Goal: Task Accomplishment & Management: Complete application form

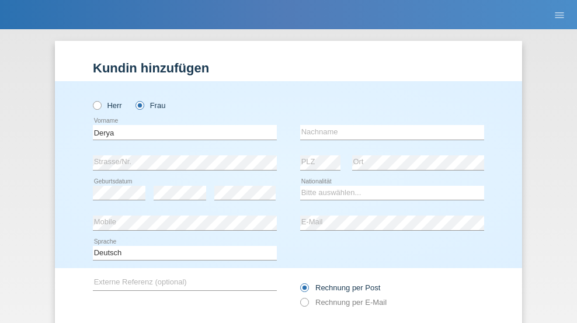
type input "Derya"
click at [388, 125] on input "text" at bounding box center [392, 132] width 184 height 15
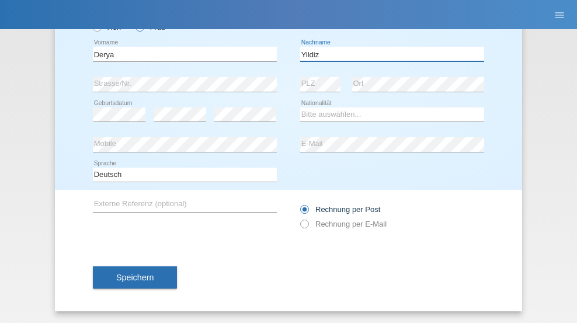
type input "Yildiz"
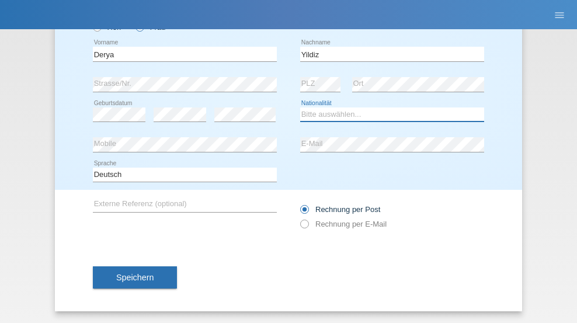
select select "TR"
select select "C"
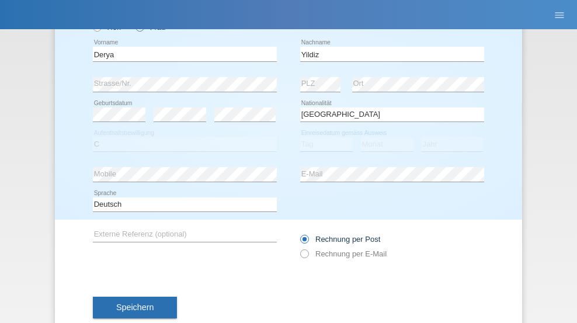
select select "02"
select select "10"
select select "2000"
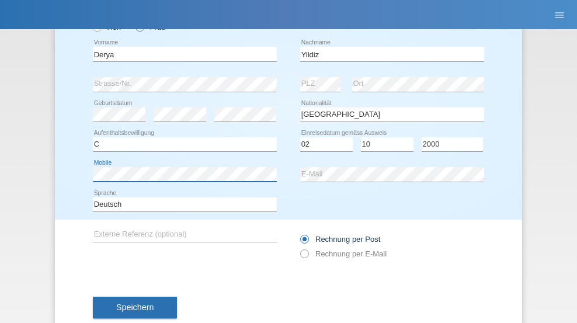
scroll to position [108, 0]
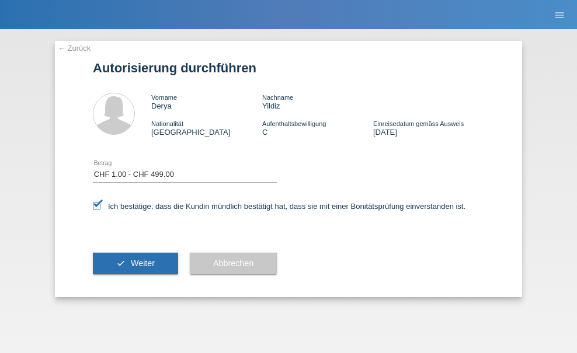
select select "1"
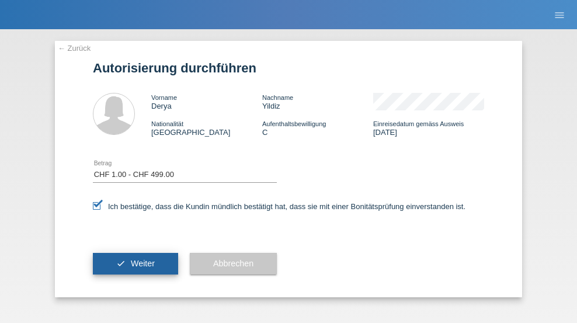
click at [136, 263] on span "Weiter" at bounding box center [143, 263] width 24 height 9
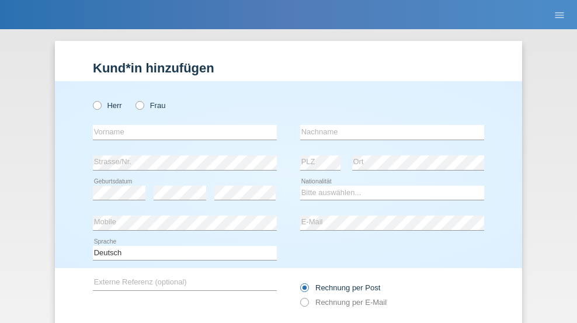
radio input "true"
click at [181, 125] on input "text" at bounding box center [185, 132] width 184 height 15
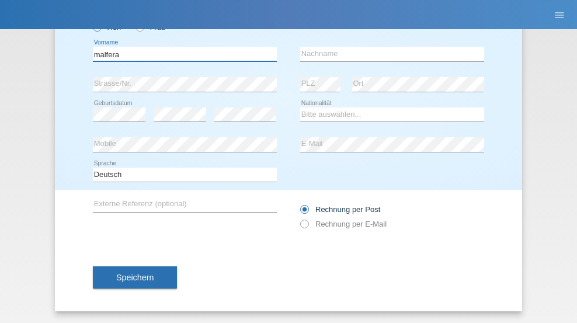
type input "malfera"
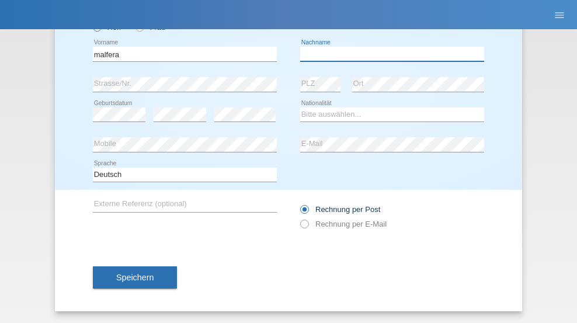
click at [388, 54] on input "text" at bounding box center [392, 54] width 184 height 15
type input "salvatore"
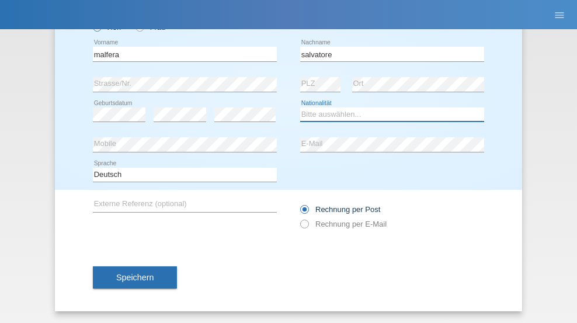
select select "IT"
select select "C"
select select "17"
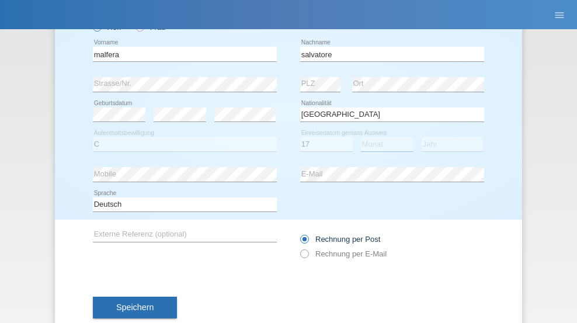
select select "06"
select select "1987"
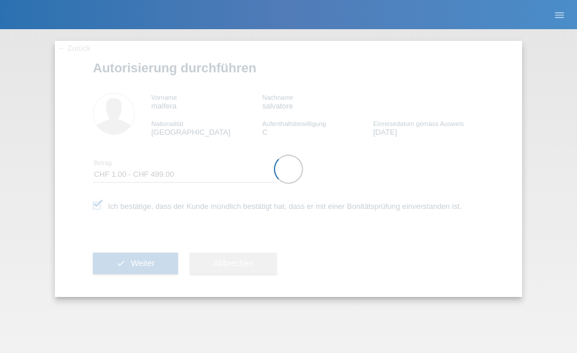
select select "1"
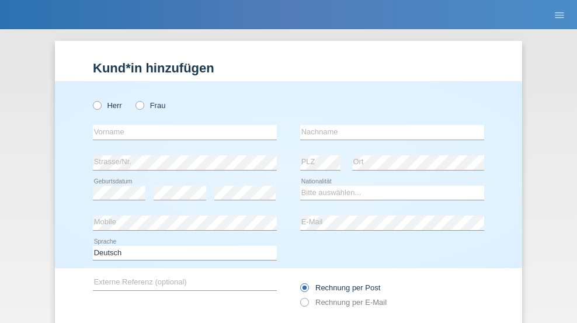
radio input "true"
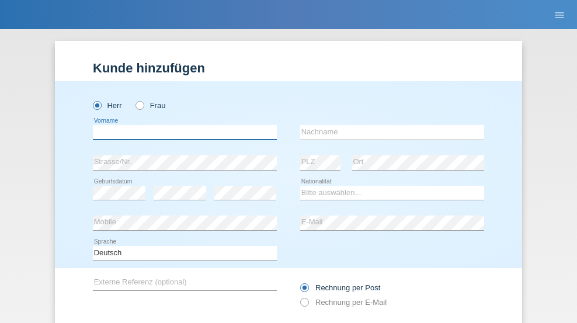
click at [181, 125] on input "text" at bounding box center [185, 132] width 184 height 15
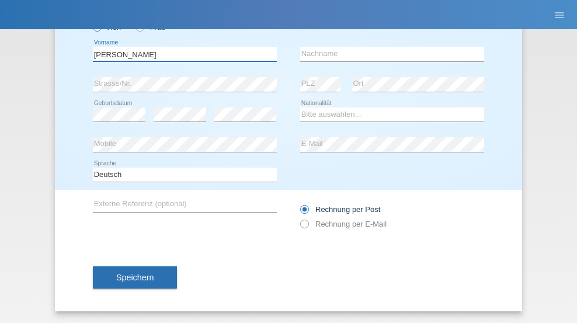
type input "[PERSON_NAME]"
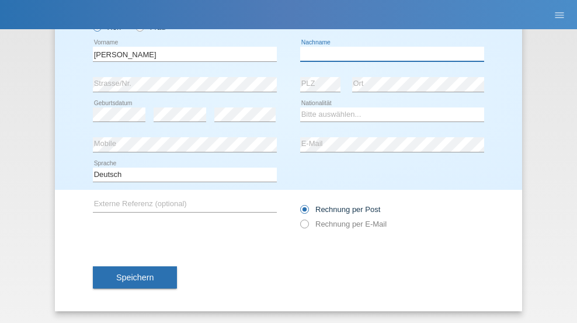
click at [388, 54] on input "text" at bounding box center [392, 54] width 184 height 15
type input "Sterle"
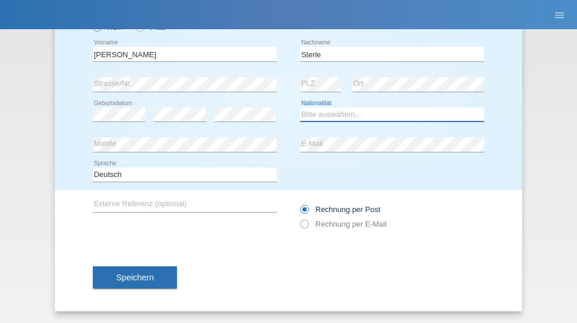
select select "CH"
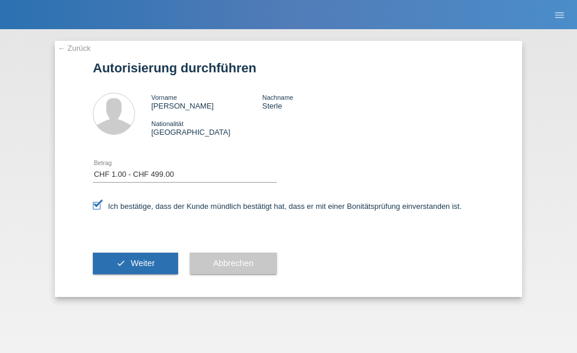
select select "1"
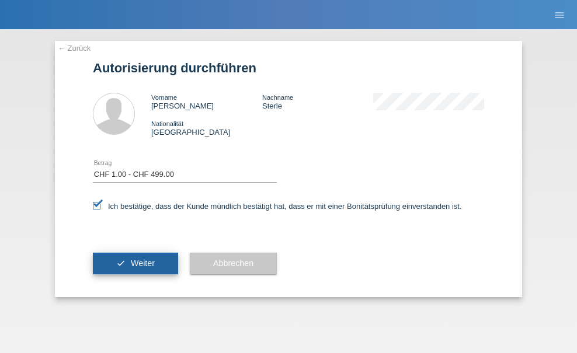
click at [136, 263] on span "Weiter" at bounding box center [143, 263] width 24 height 9
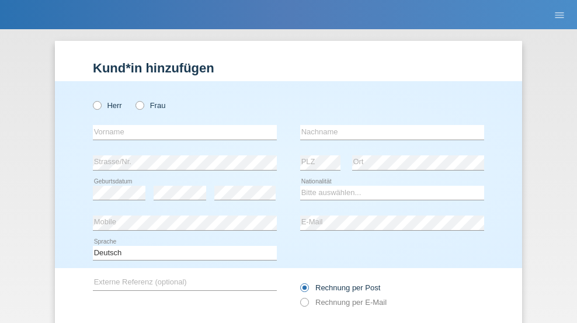
radio input "true"
click at [181, 125] on input "text" at bounding box center [185, 132] width 184 height 15
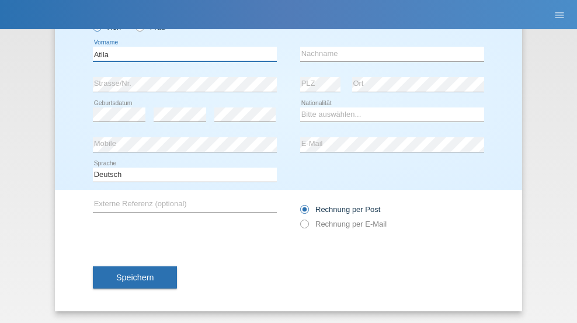
type input "Atila"
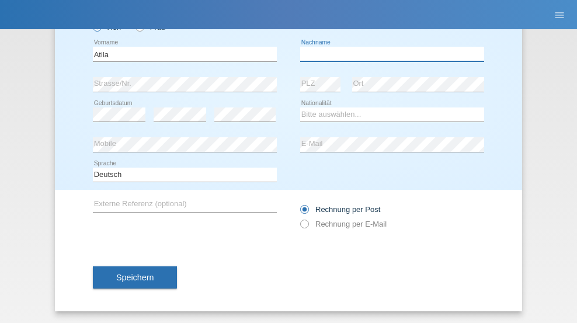
click at [388, 54] on input "text" at bounding box center [392, 54] width 184 height 15
type input "Cseke"
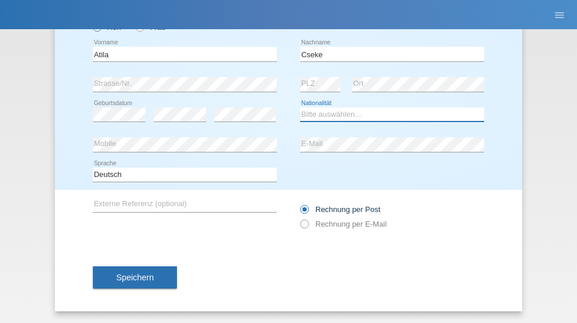
select select "CH"
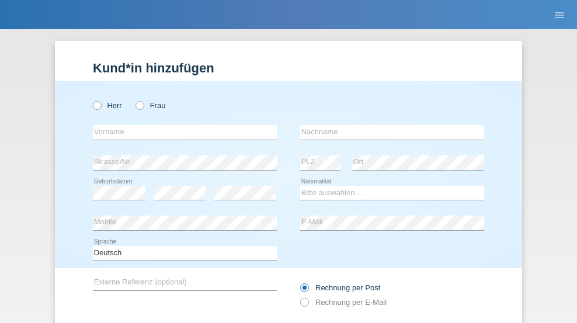
radio input "true"
click at [181, 125] on input "text" at bounding box center [185, 132] width 184 height 15
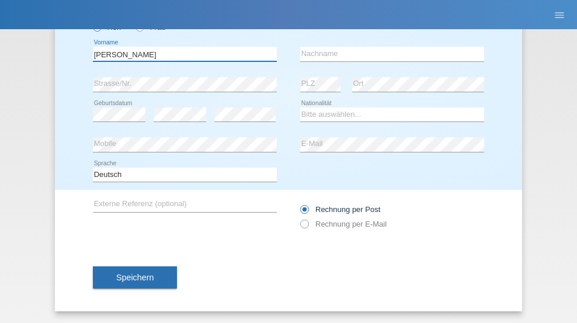
type input "[PERSON_NAME]"
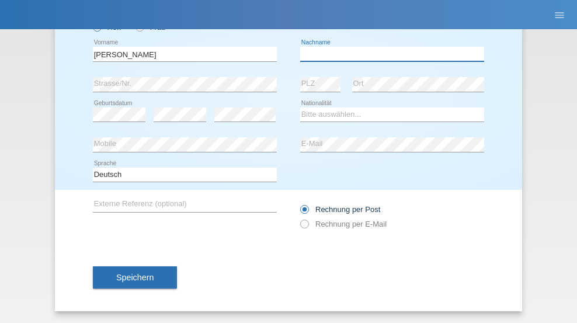
click at [388, 54] on input "text" at bounding box center [392, 54] width 184 height 15
type input "Kishanth"
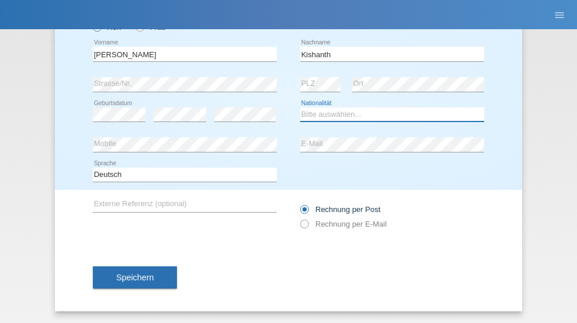
select select "LK"
select select "C"
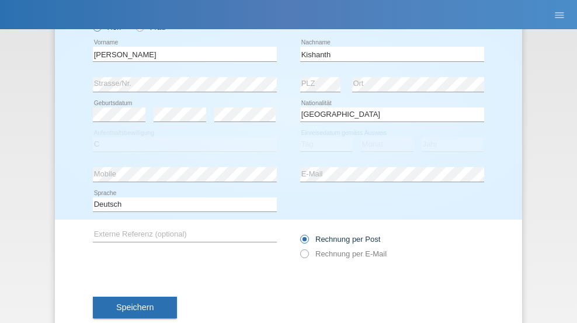
select select "09"
select select "2010"
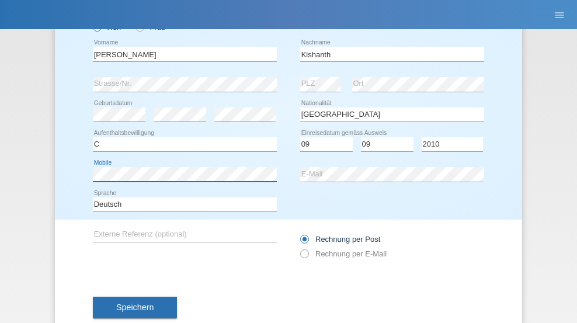
scroll to position [108, 0]
